Goal: Task Accomplishment & Management: Use online tool/utility

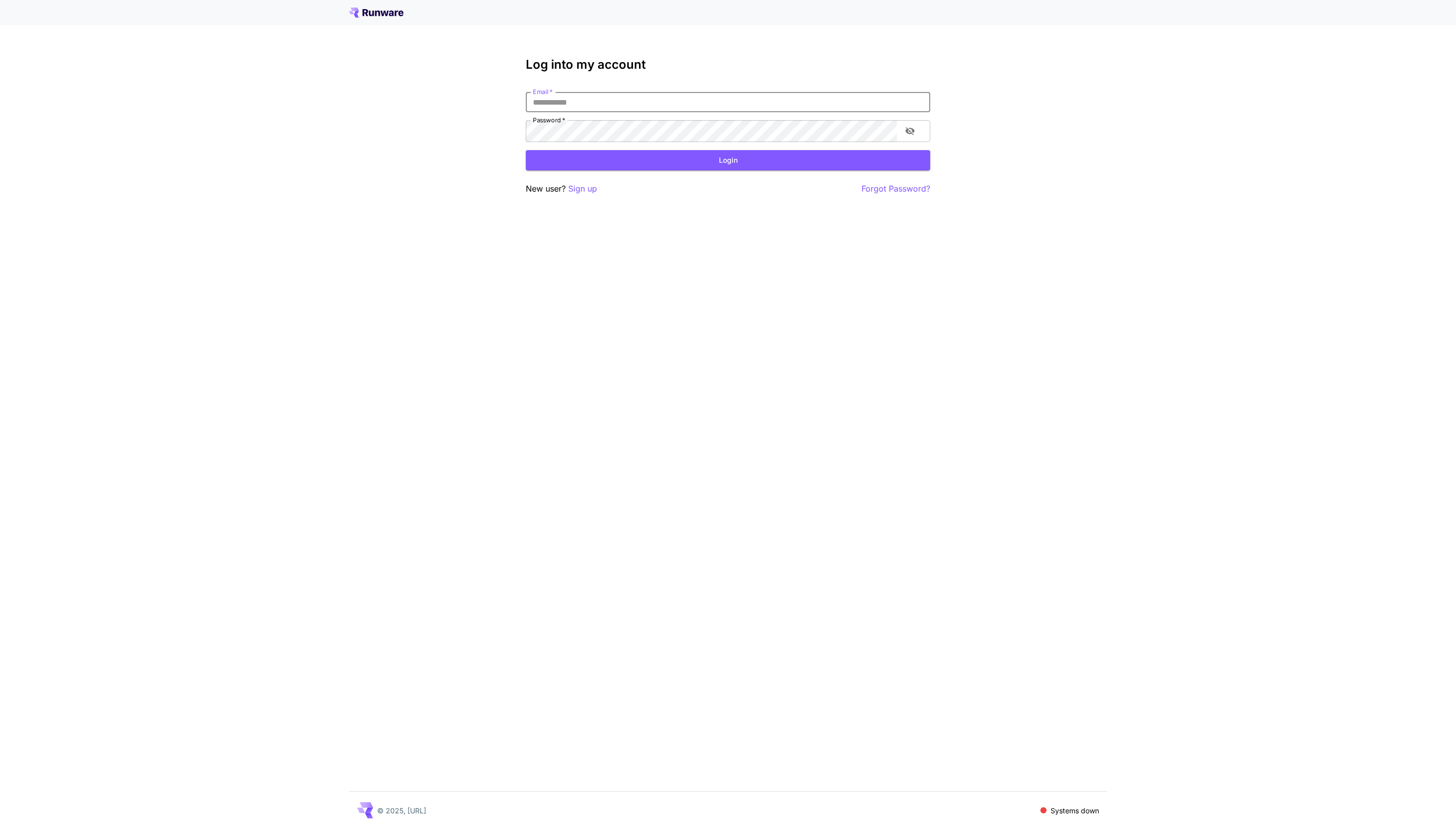
type input "**********"
click at [671, 171] on button "Login" at bounding box center [728, 161] width 405 height 21
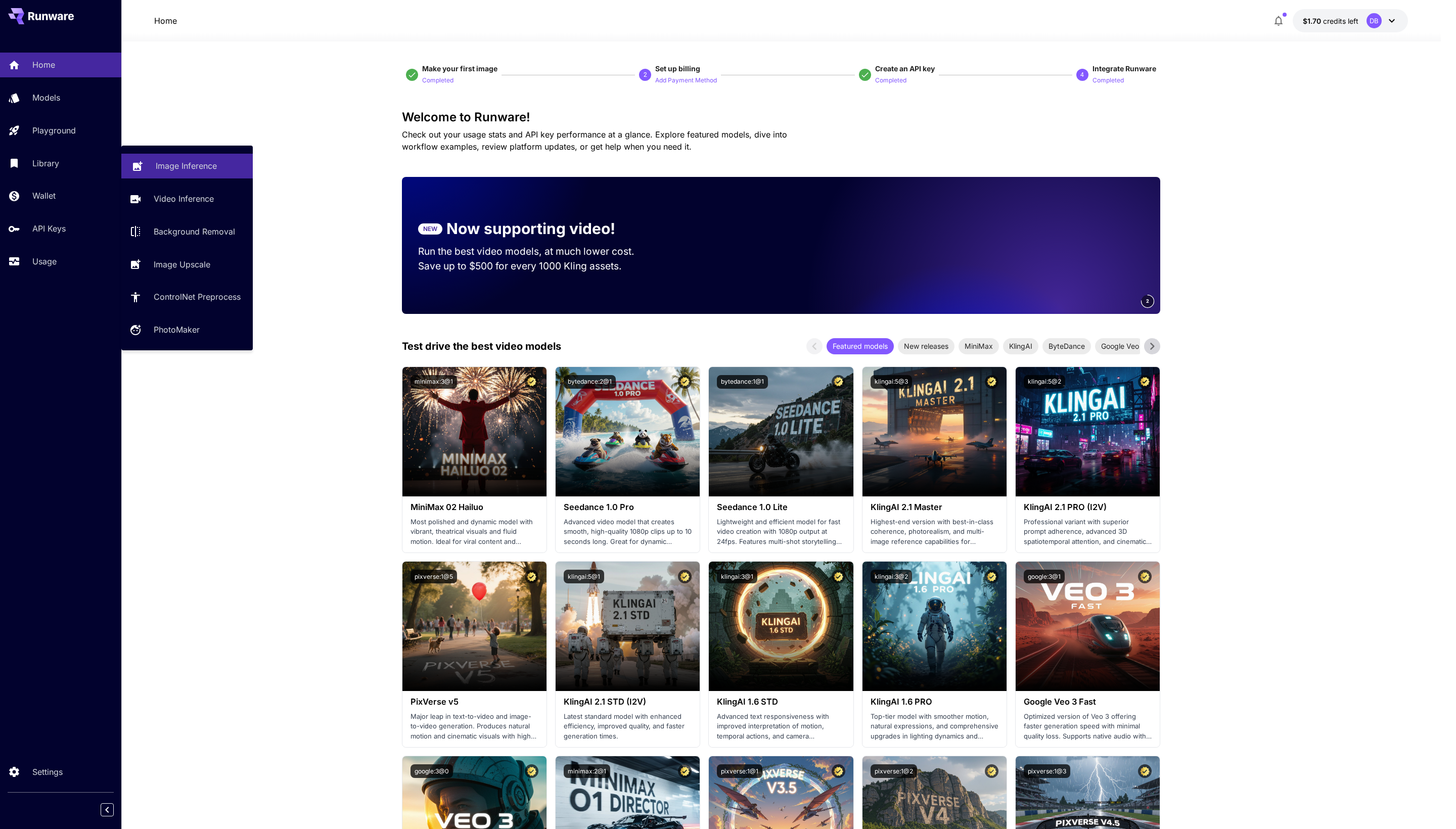
click at [222, 178] on link "Image Inference" at bounding box center [187, 165] width 131 height 25
